Goal: Check status

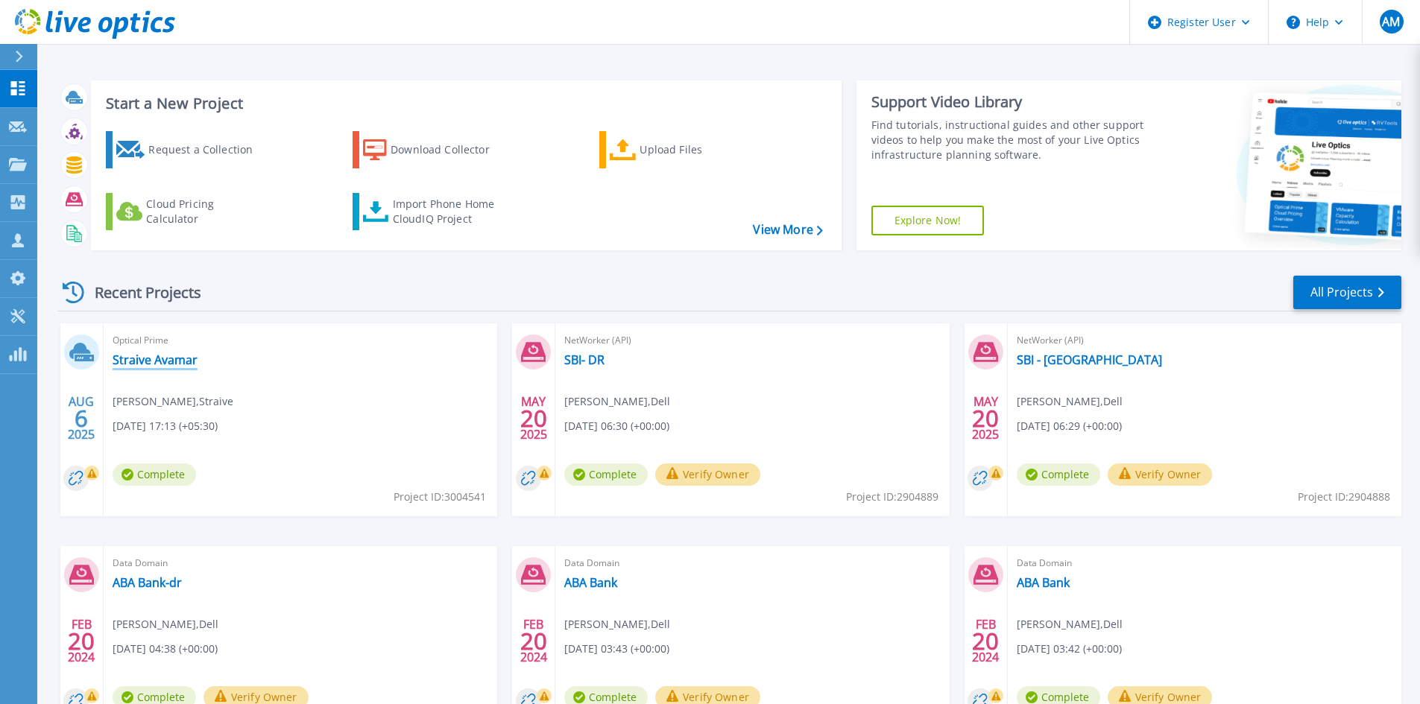
click at [193, 367] on link "Straive Avamar" at bounding box center [155, 360] width 85 height 15
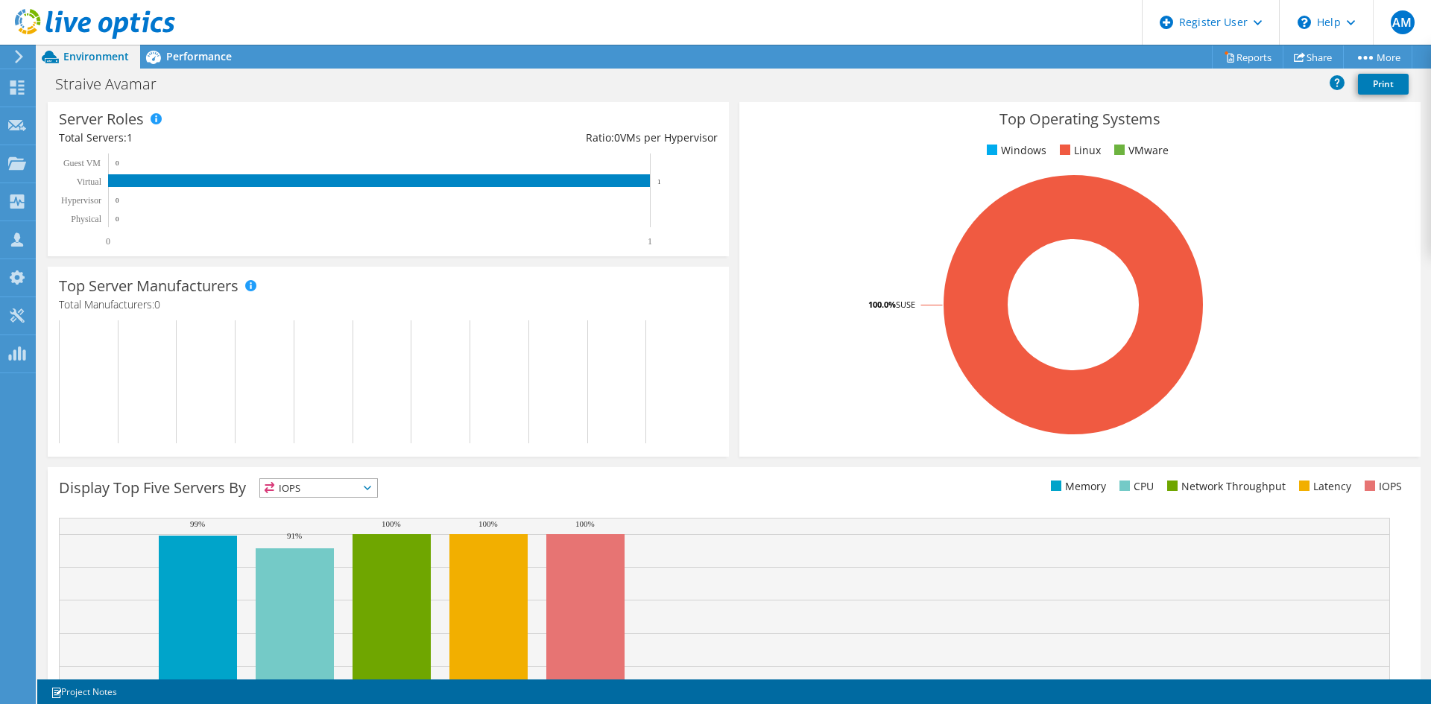
scroll to position [291, 0]
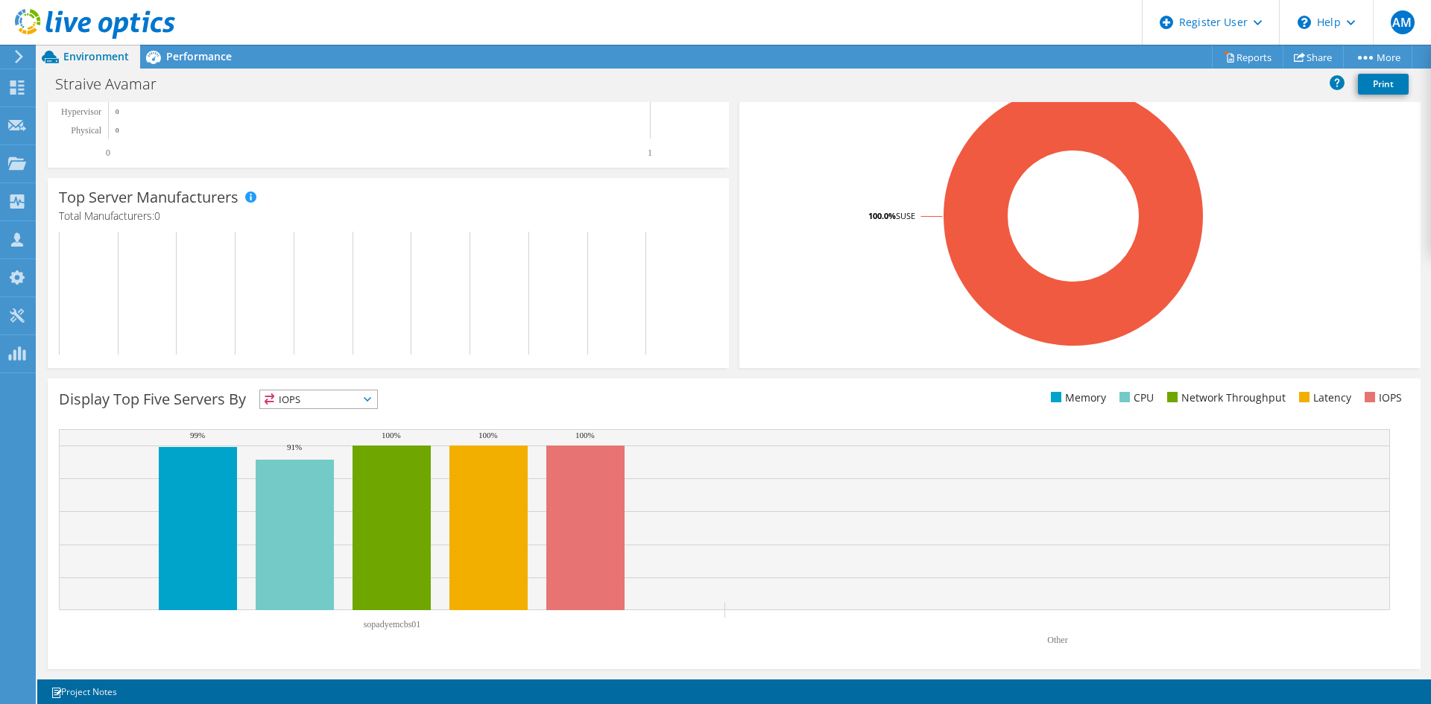
click at [344, 397] on span "IOPS" at bounding box center [318, 400] width 117 height 18
click at [463, 400] on div "Display Top Five Servers By IOPS IOPS" at bounding box center [396, 402] width 675 height 25
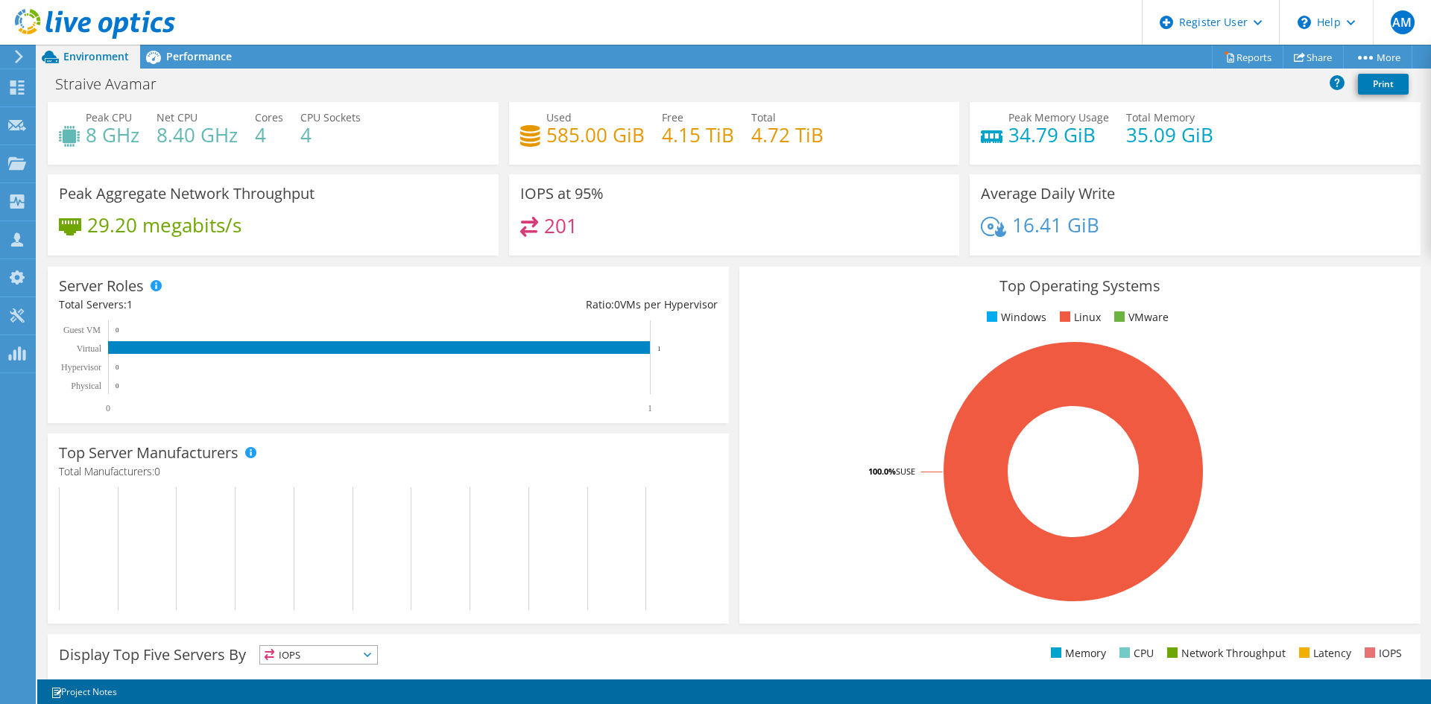
scroll to position [0, 0]
